Goal: Task Accomplishment & Management: Manage account settings

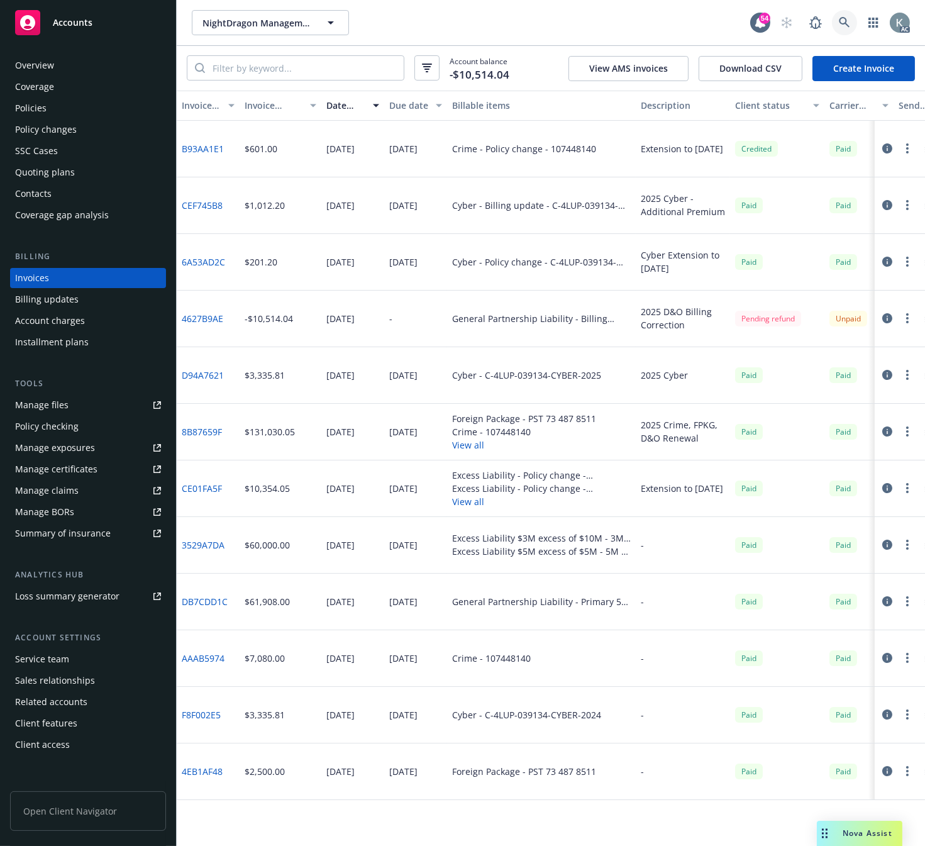
click at [842, 21] on icon at bounding box center [844, 22] width 11 height 11
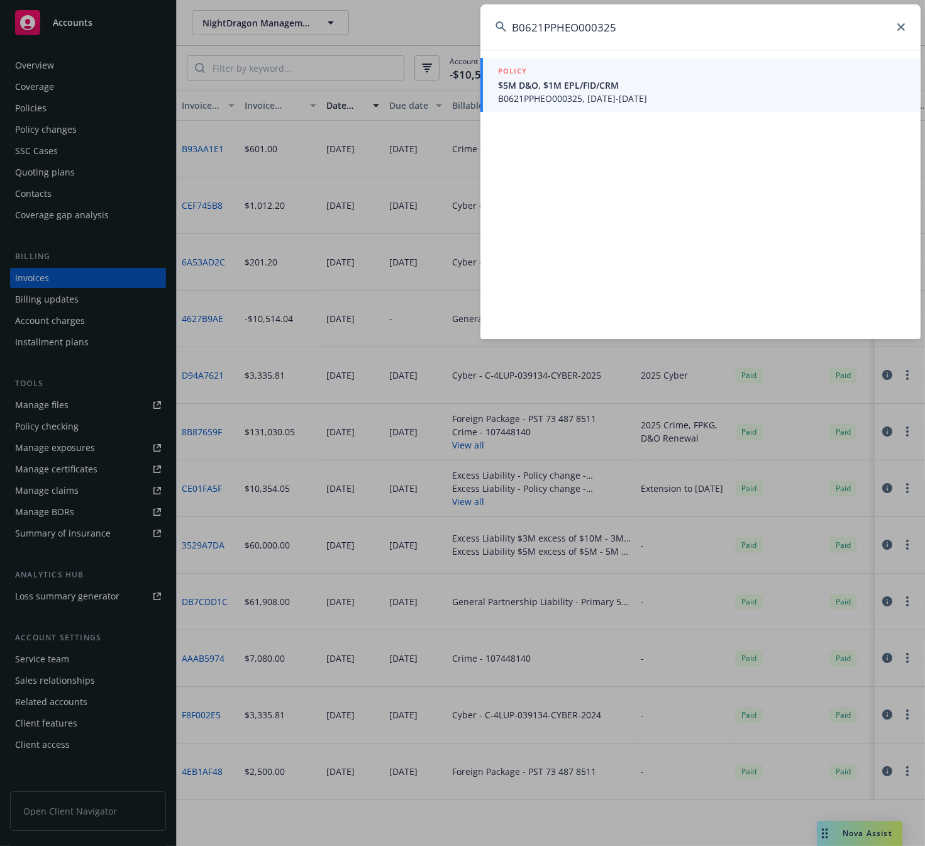
type input "B0621PPHEO000325"
click at [531, 98] on span "B0621PPHEO000325, 10/30/2025-10/30/2026" at bounding box center [702, 98] width 408 height 13
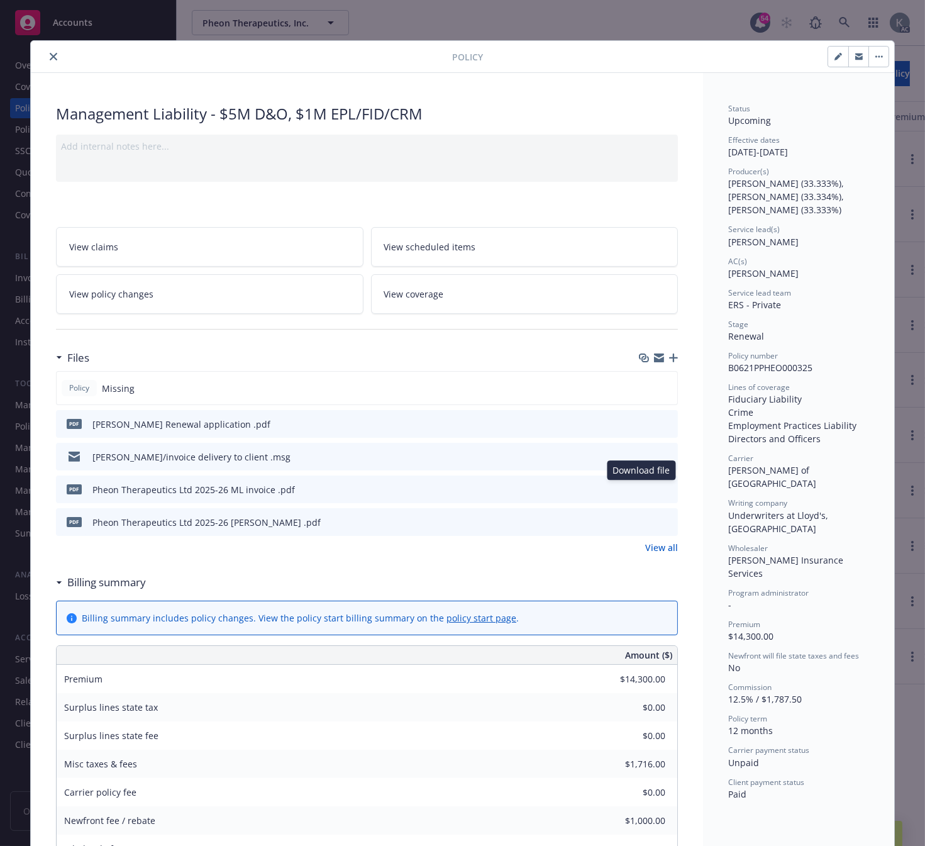
click at [640, 486] on icon "download file" at bounding box center [645, 489] width 10 height 10
click at [640, 517] on icon "download file" at bounding box center [645, 521] width 10 height 10
click at [46, 53] on button "close" at bounding box center [53, 56] width 15 height 15
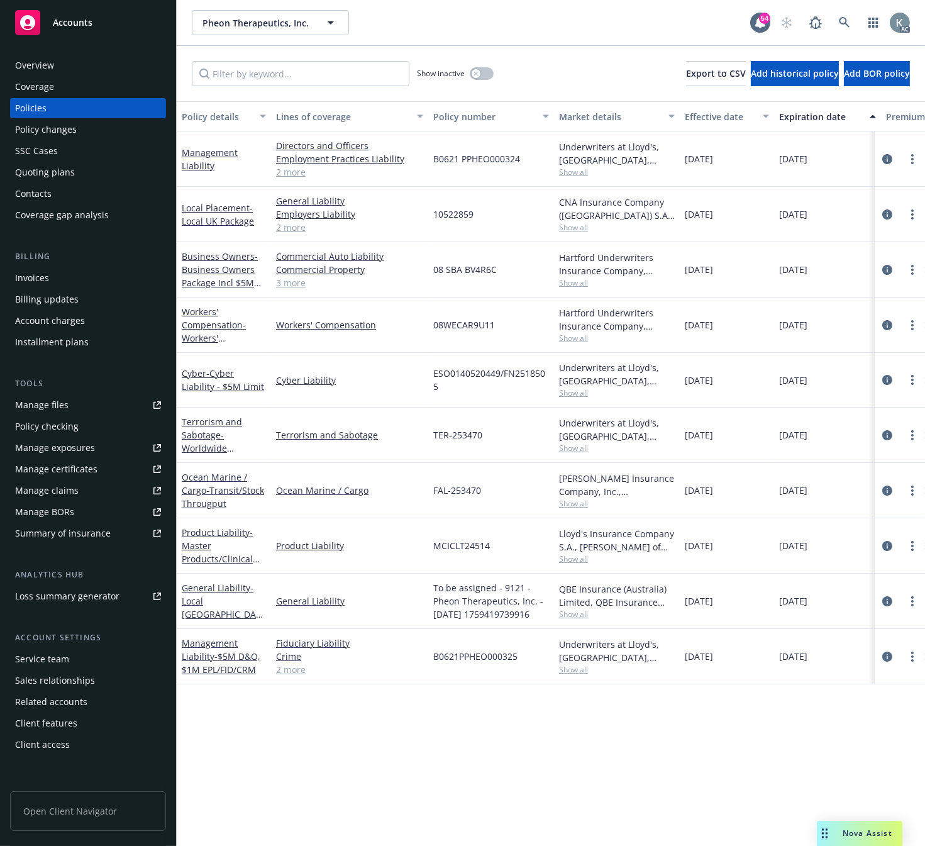
click at [36, 277] on div "Invoices" at bounding box center [32, 278] width 34 height 20
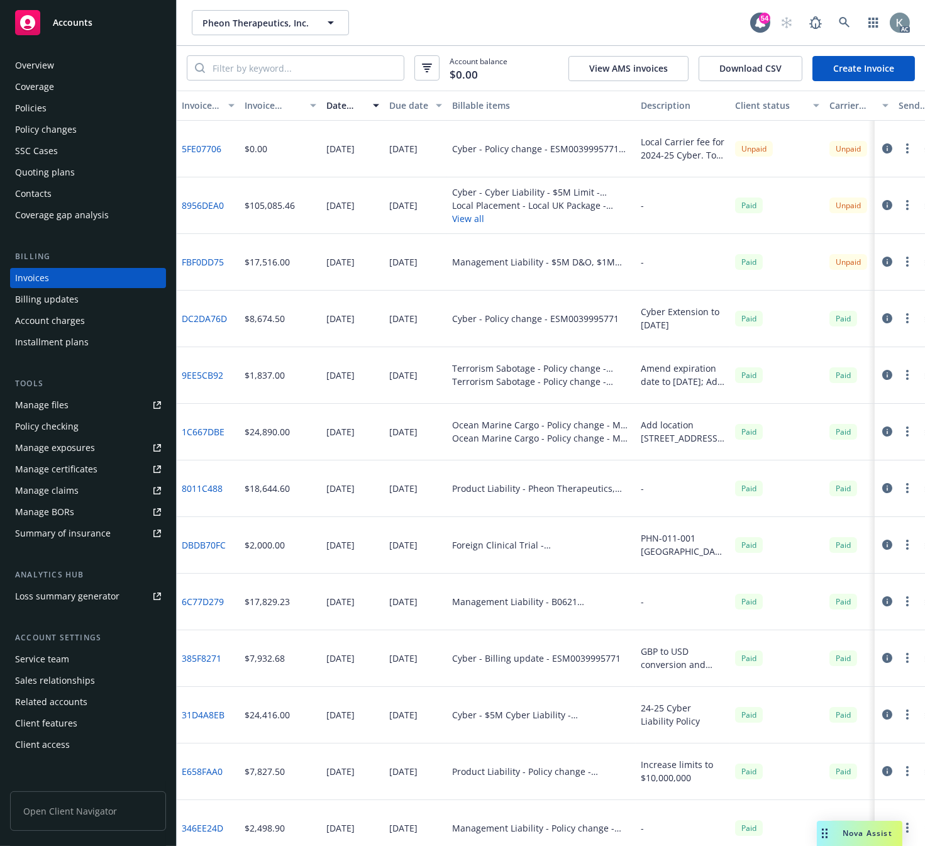
click at [32, 401] on div "Manage files" at bounding box center [41, 405] width 53 height 20
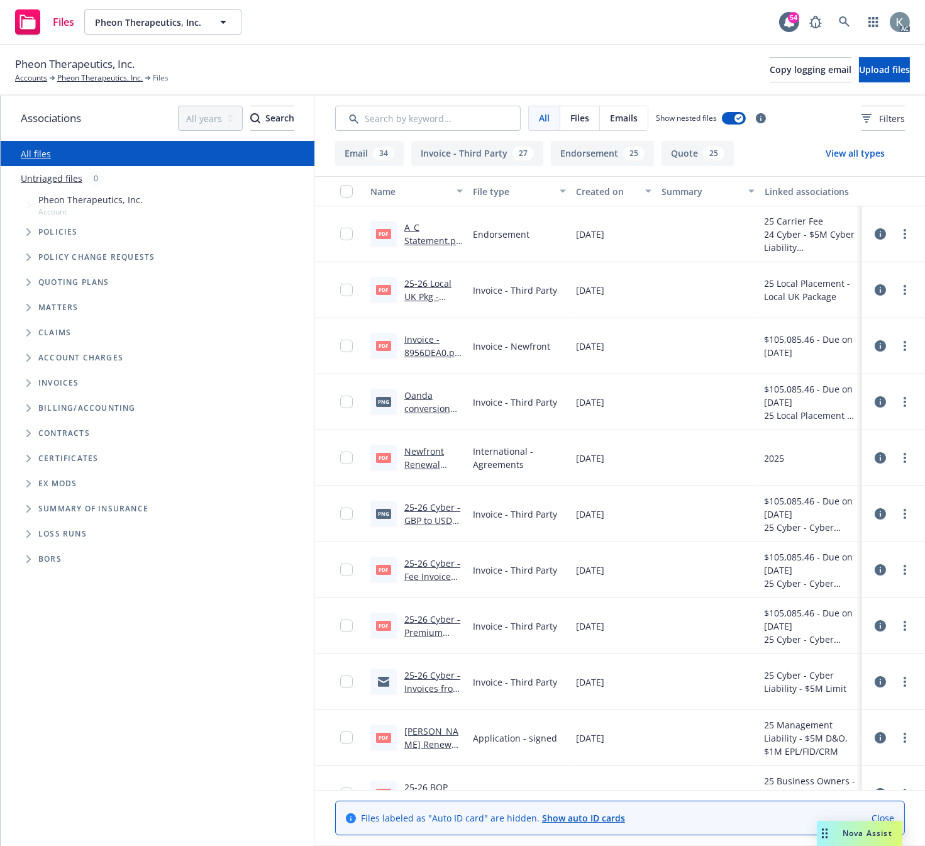
click at [423, 304] on div "pdf 25-26 Local UK Pkg - updated Towergate Invoice (agency bill).pdf" at bounding box center [416, 290] width 103 height 56
click at [423, 294] on link "25-26 Local UK Pkg - updated Towergate Invoice (agency bill).pdf" at bounding box center [427, 322] width 47 height 91
click at [416, 409] on link "Oanda conversion GBP to USD.png" at bounding box center [427, 415] width 46 height 52
click at [429, 508] on link "25-26 Cyber - GBP to USD Oanda Conversion .png" at bounding box center [432, 533] width 56 height 65
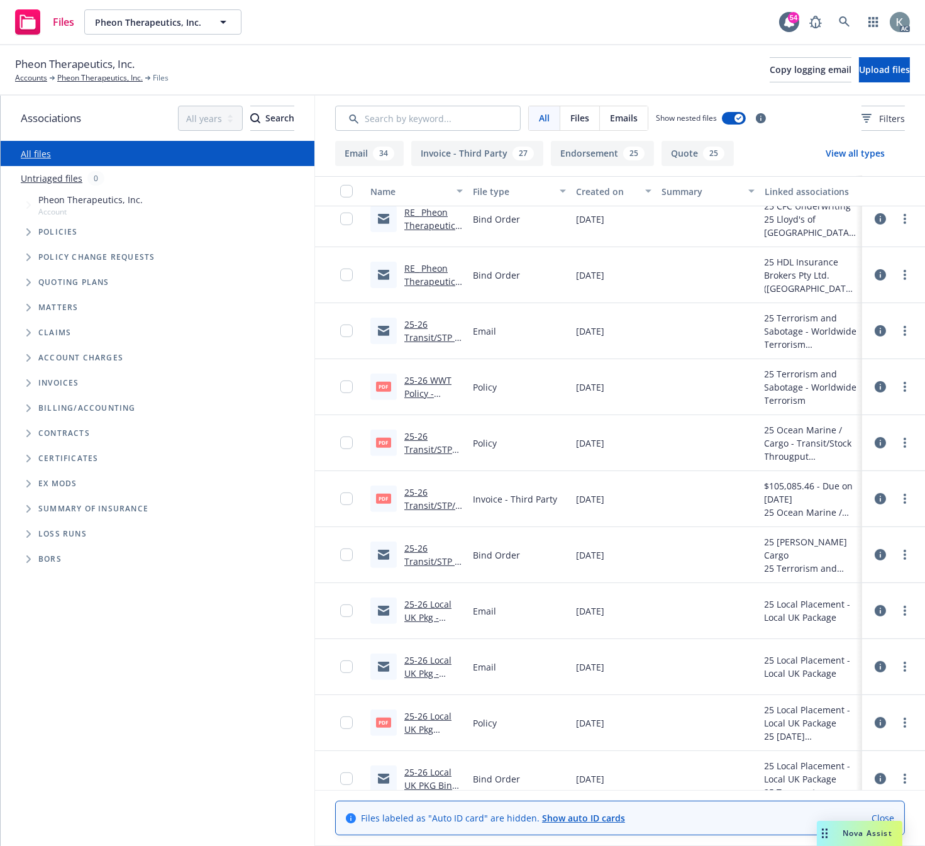
scroll to position [838, 0]
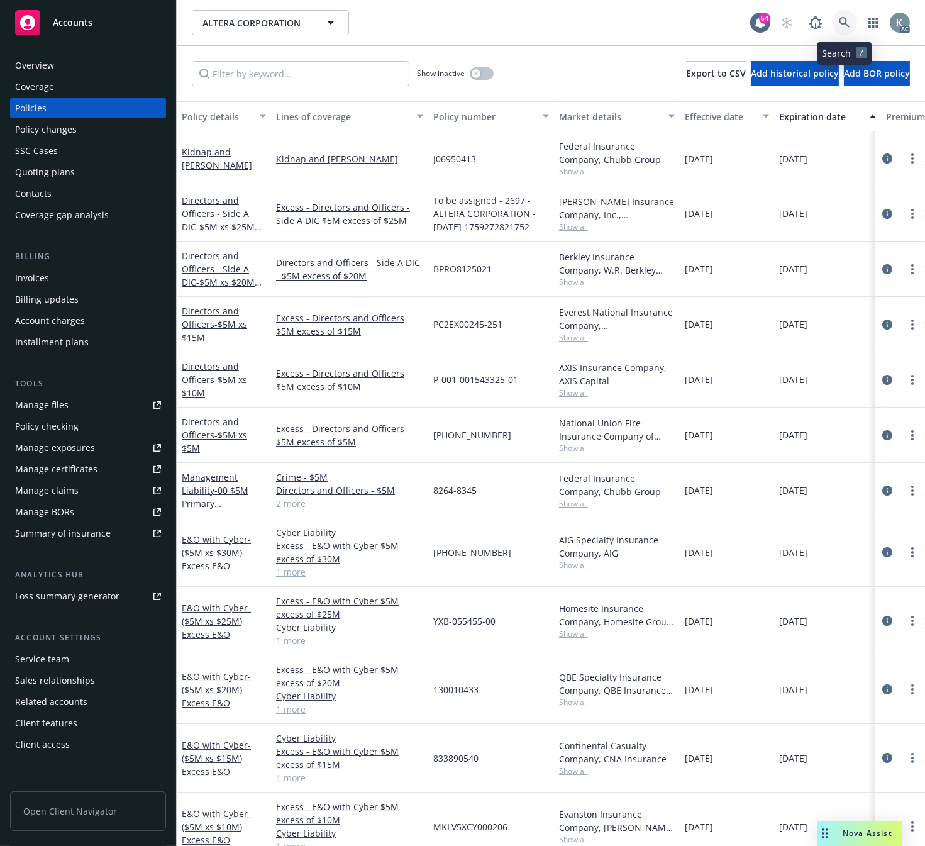
click at [843, 19] on icon at bounding box center [844, 22] width 11 height 11
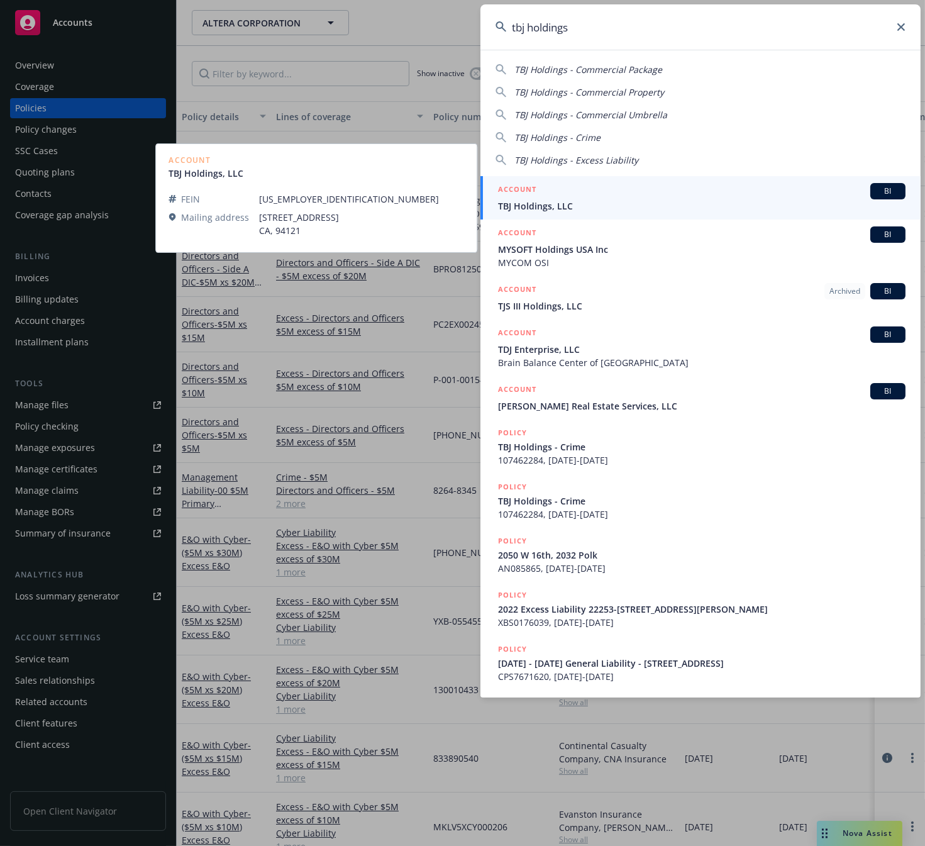
type input "tbj holdings"
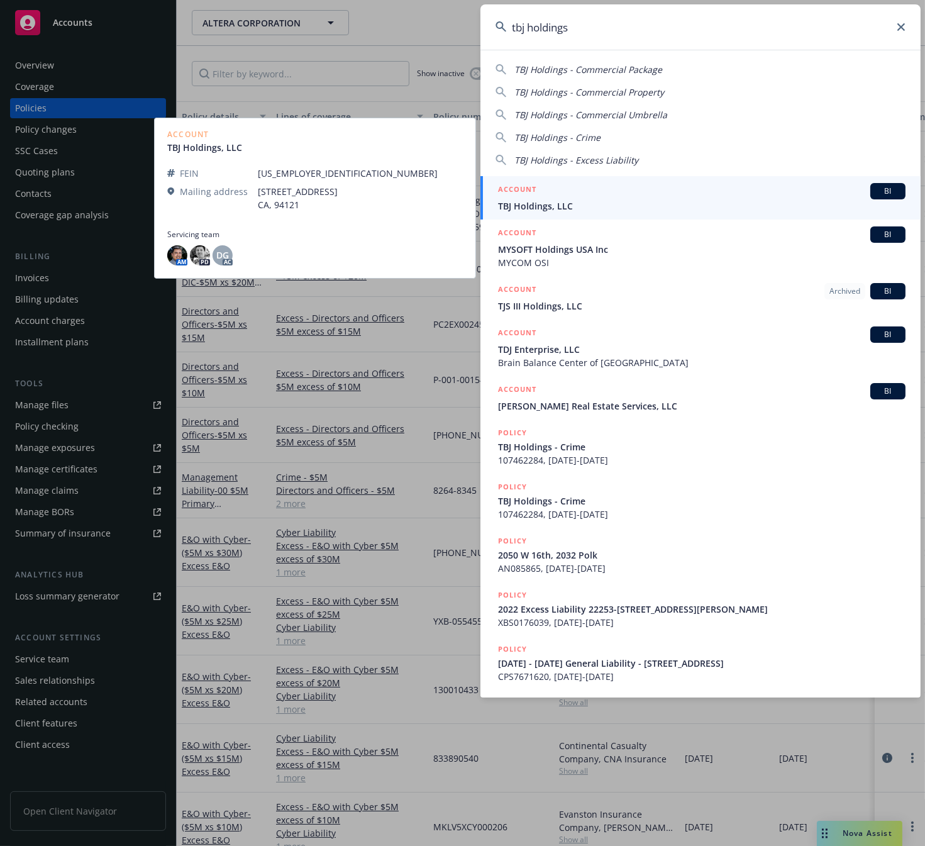
click at [523, 205] on span "TBJ Holdings, LLC" at bounding box center [702, 205] width 408 height 13
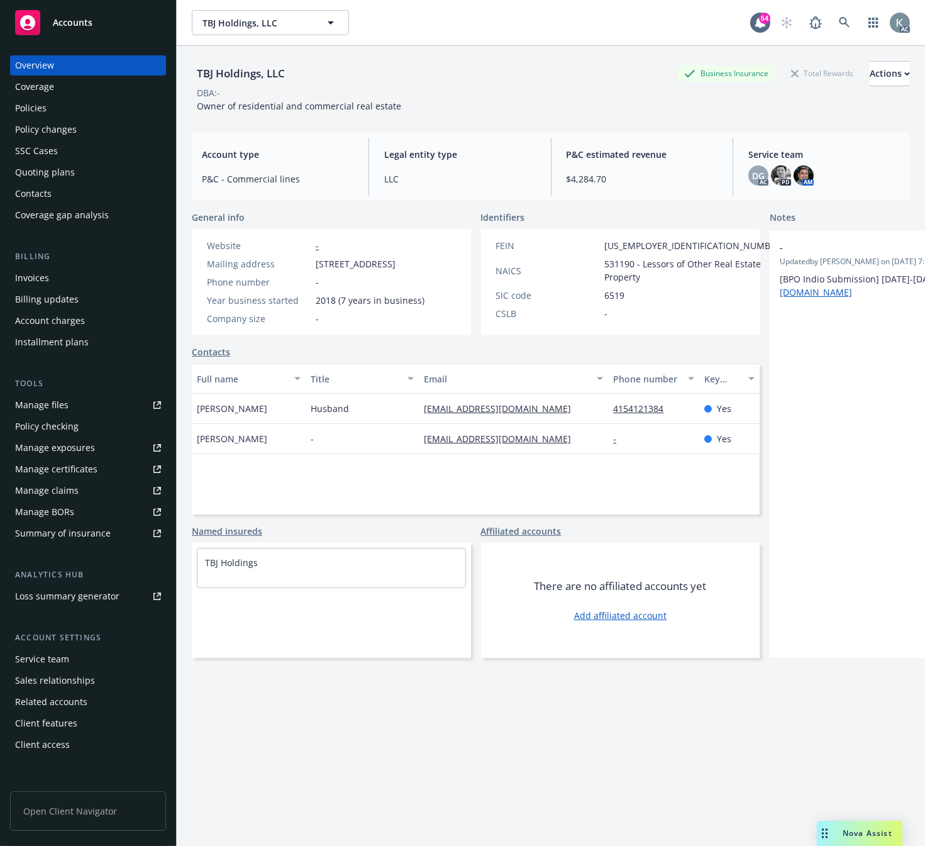
click at [34, 274] on div "Invoices" at bounding box center [32, 278] width 34 height 20
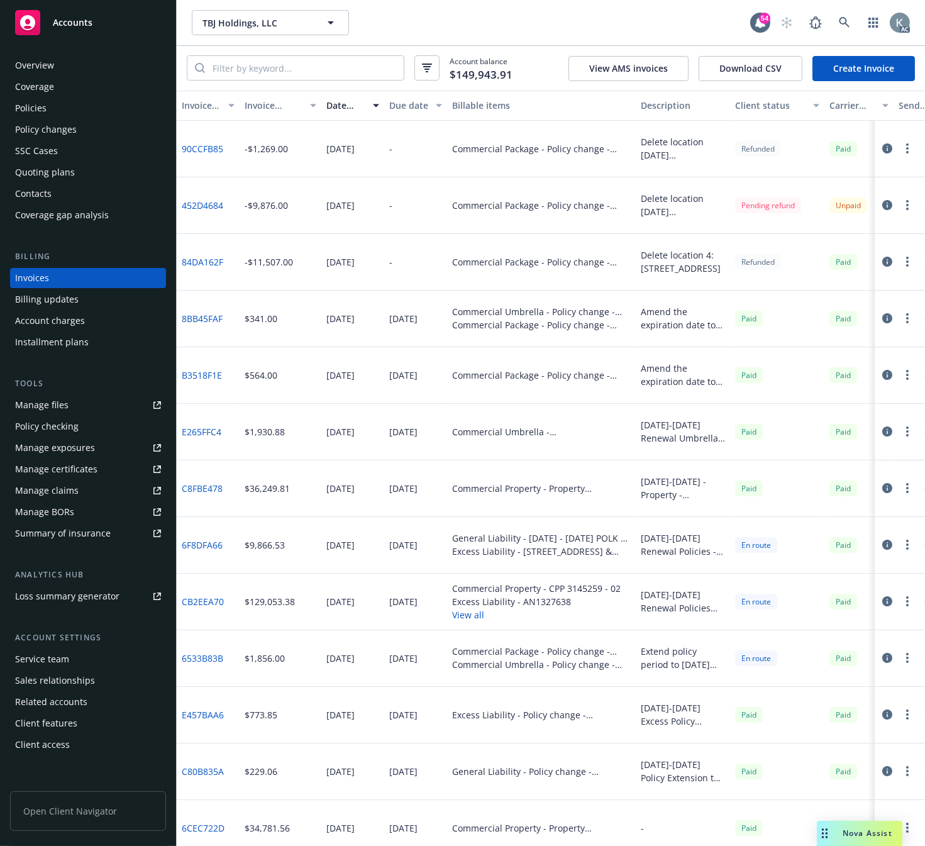
click at [29, 64] on div "Overview" at bounding box center [34, 65] width 39 height 20
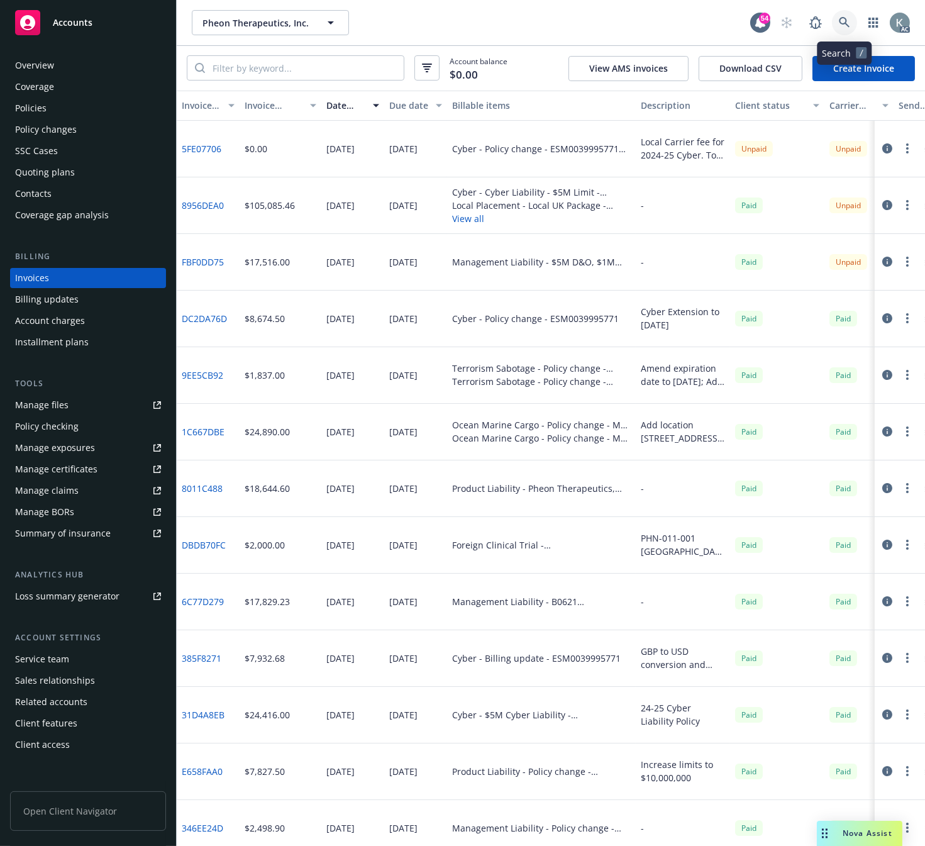
click at [840, 19] on icon at bounding box center [844, 22] width 11 height 11
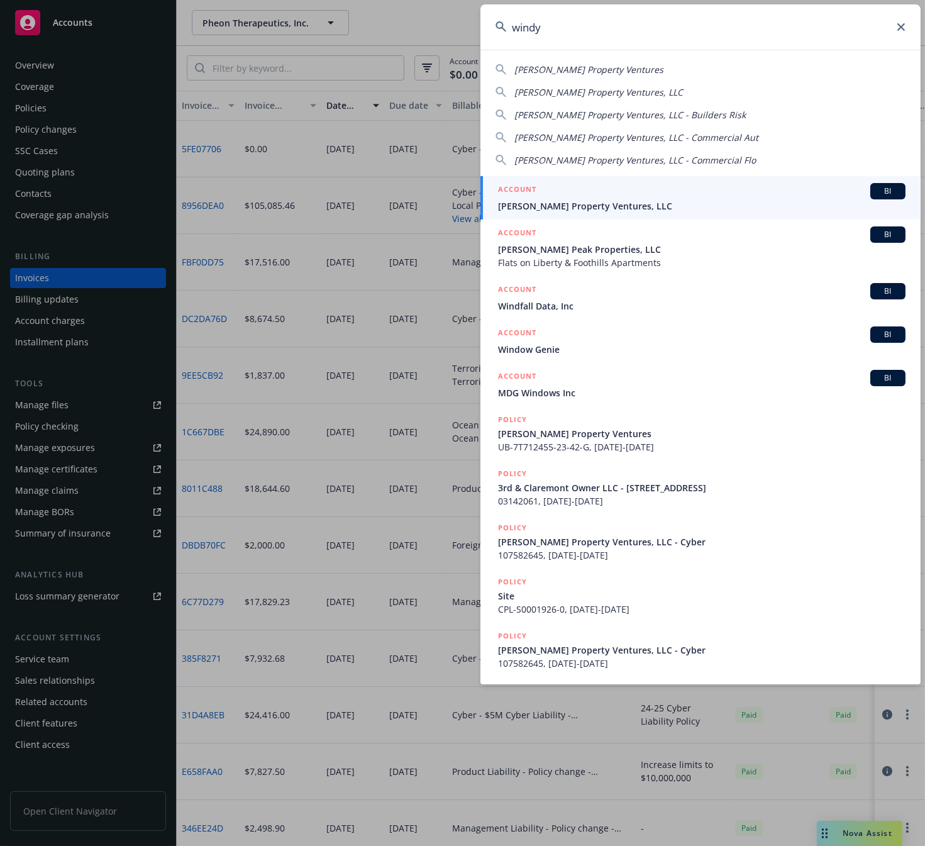
type input "windy"
click at [570, 203] on span "Windy Hill Property Ventures, LLC" at bounding box center [702, 205] width 408 height 13
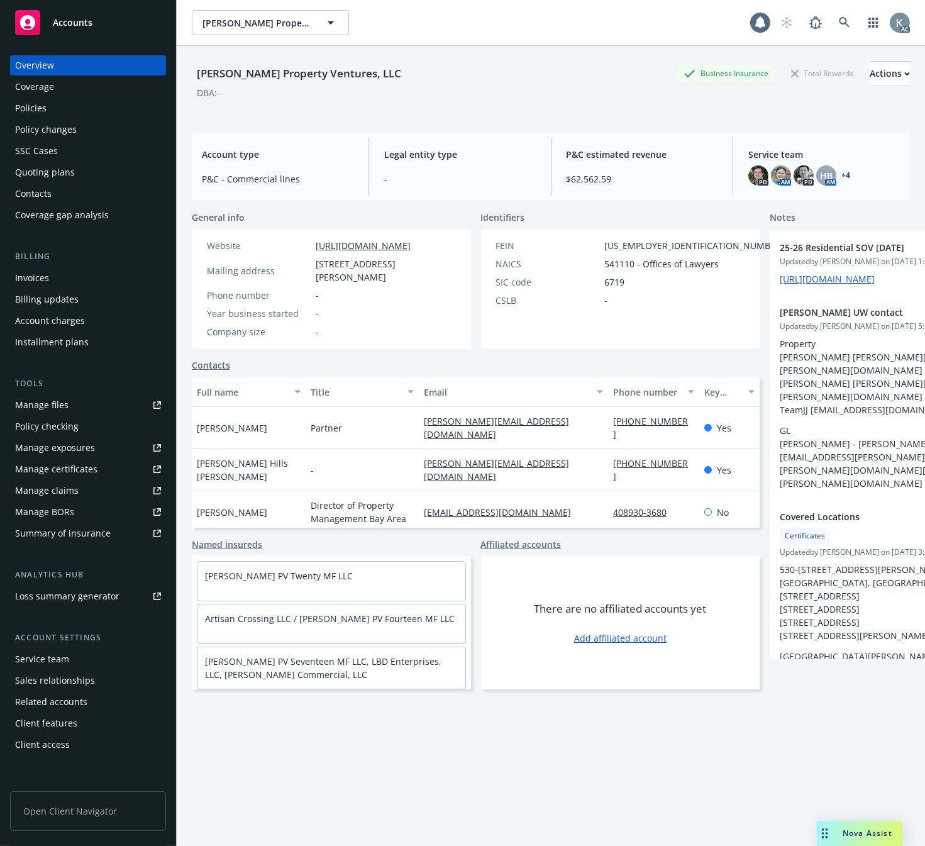
click at [40, 65] on div "Overview" at bounding box center [34, 65] width 39 height 20
click at [842, 172] on link "+ 4" at bounding box center [846, 176] width 9 height 8
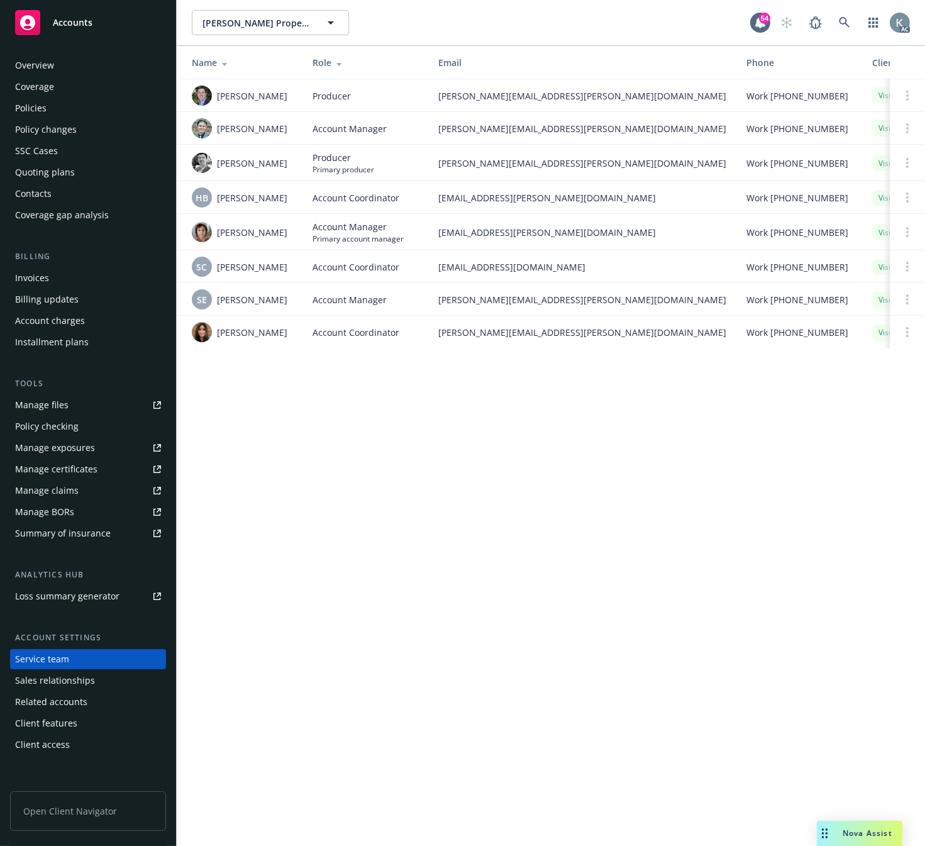
click at [43, 275] on div "Invoices" at bounding box center [32, 278] width 34 height 20
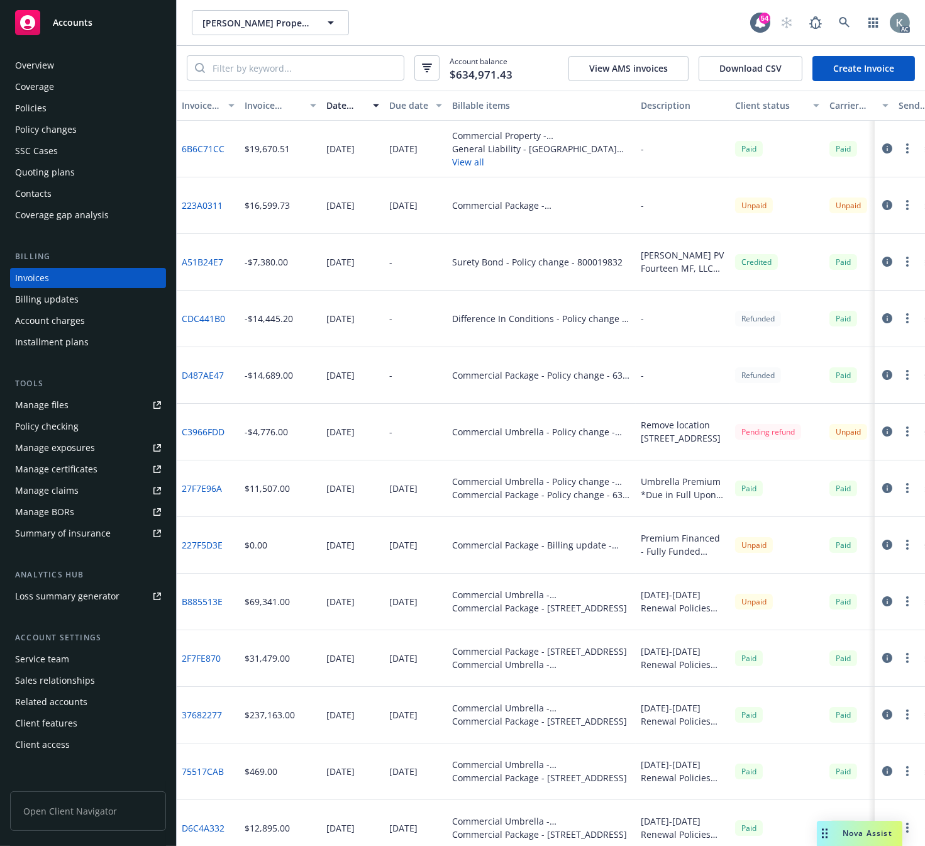
click at [265, 106] on div "Invoice amount" at bounding box center [274, 105] width 58 height 13
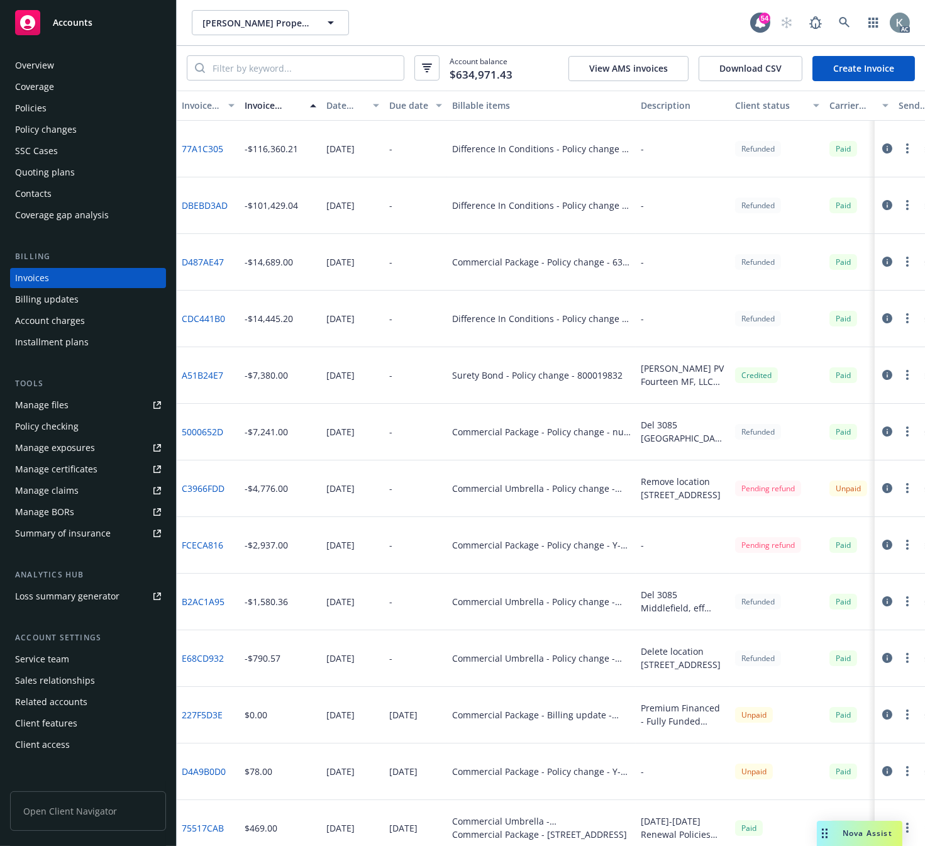
click at [205, 486] on link "C3966FDD" at bounding box center [203, 488] width 43 height 13
click at [38, 61] on div "Overview" at bounding box center [34, 65] width 39 height 20
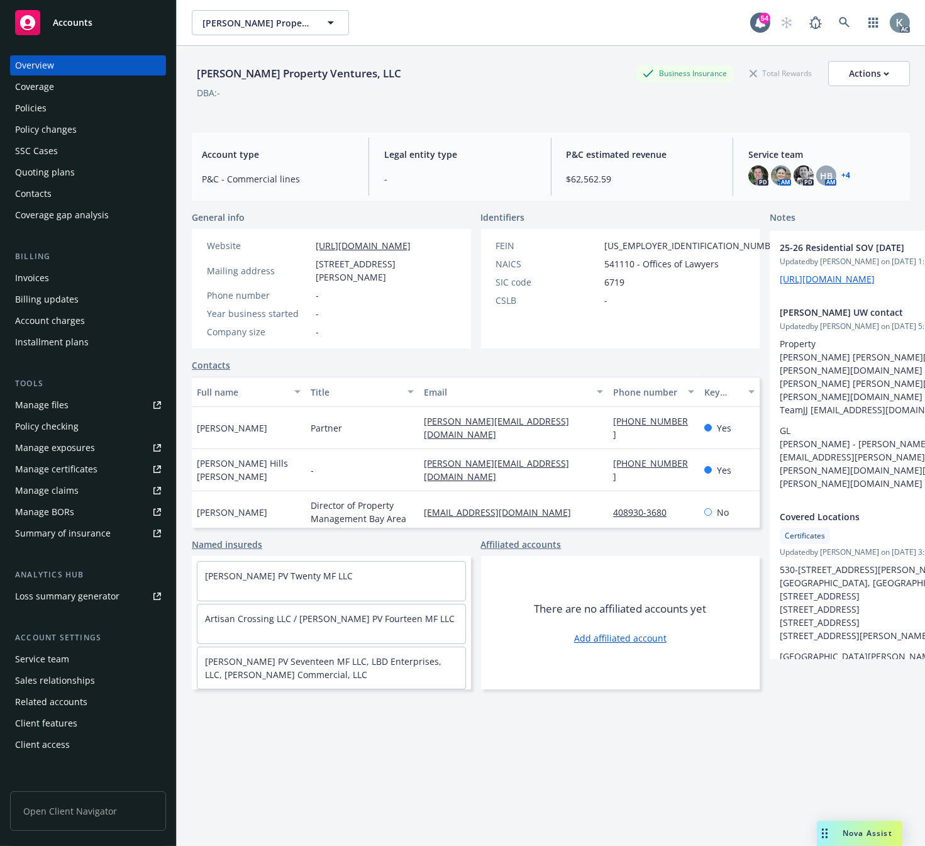
click at [843, 171] on div "PD AM PD HB AM + 4" at bounding box center [824, 175] width 152 height 20
click at [842, 172] on link "+ 4" at bounding box center [846, 176] width 9 height 8
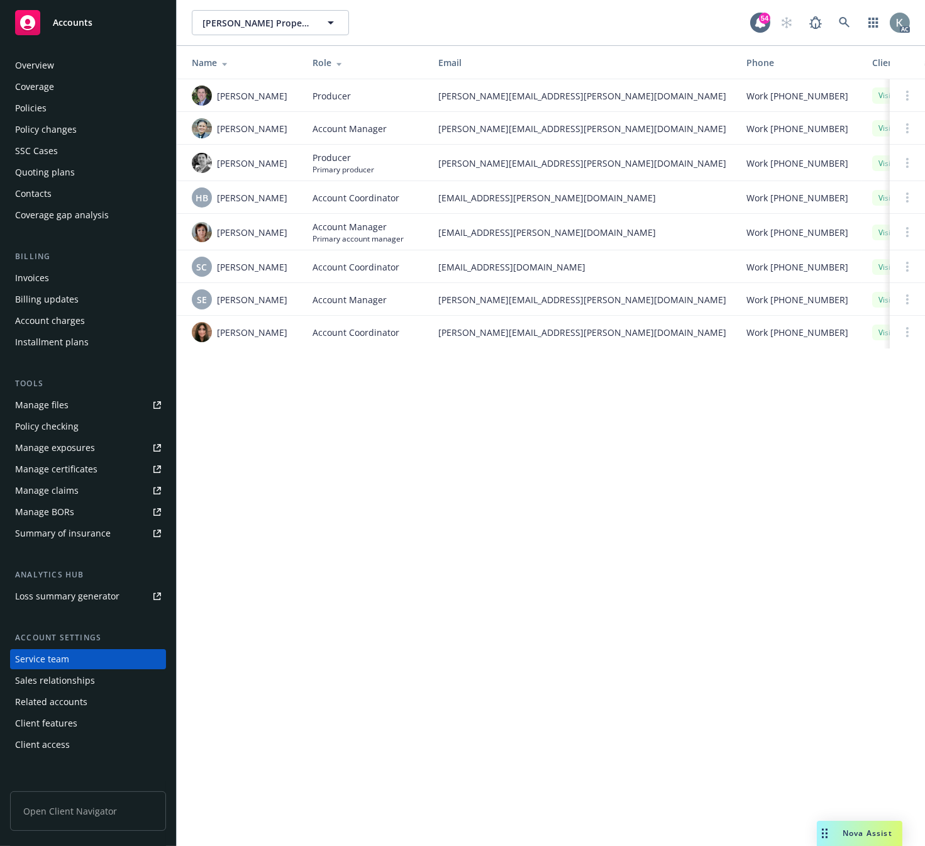
click at [38, 109] on div "Policies" at bounding box center [30, 108] width 31 height 20
